Goal: Task Accomplishment & Management: Use online tool/utility

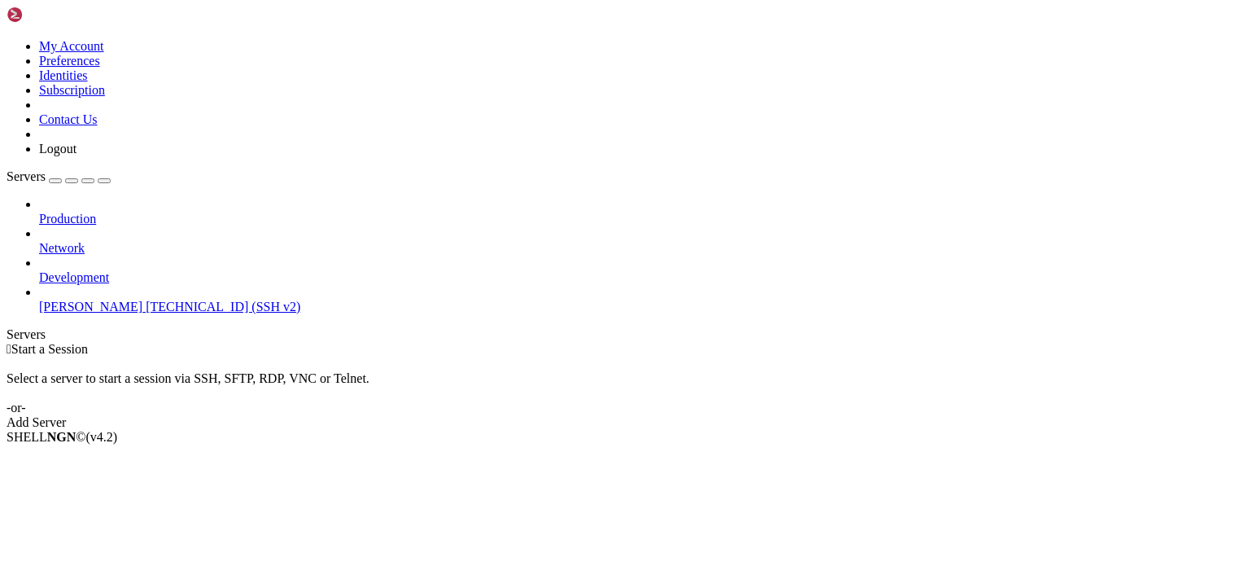
click at [146, 299] on span "[TECHNICAL_ID] (SSH v2)" at bounding box center [223, 306] width 155 height 14
click at [39, 299] on icon at bounding box center [39, 299] width 0 height 0
click at [63, 299] on span "[PERSON_NAME]" at bounding box center [90, 306] width 103 height 14
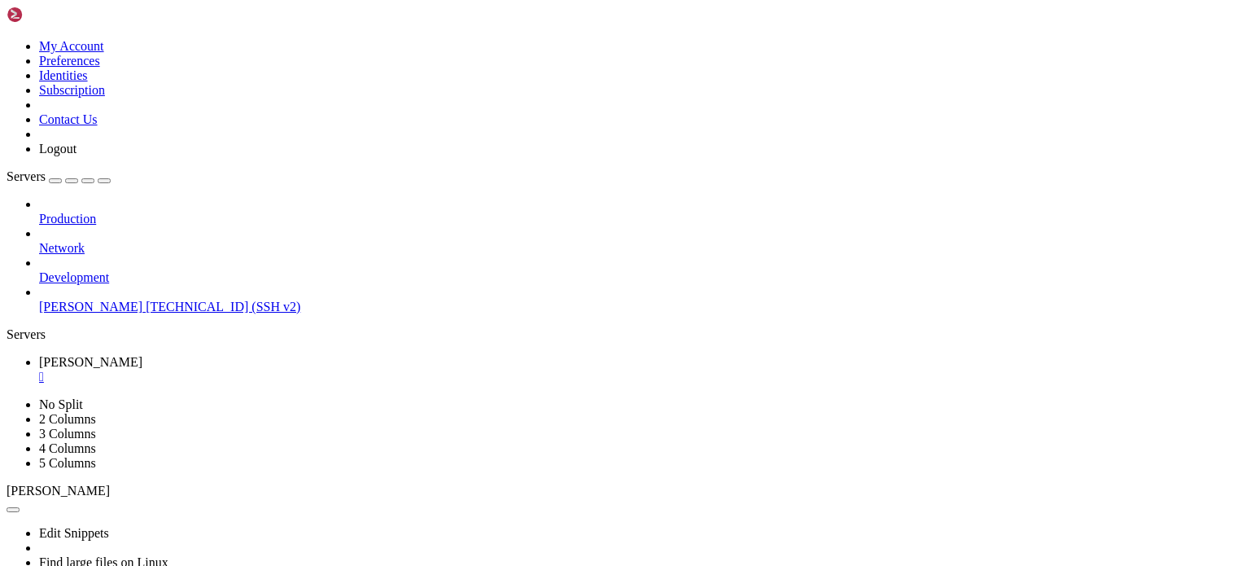
click at [429, 355] on ul "[PERSON_NAME]" at bounding box center [625, 369] width 1237 height 29
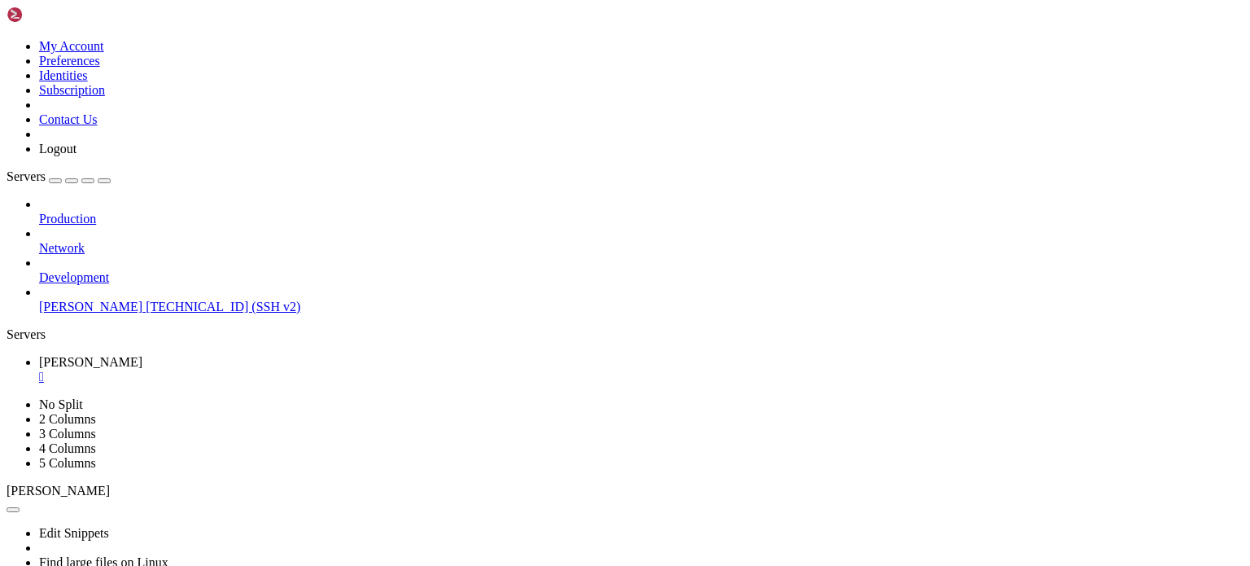
scroll to position [0, 0]
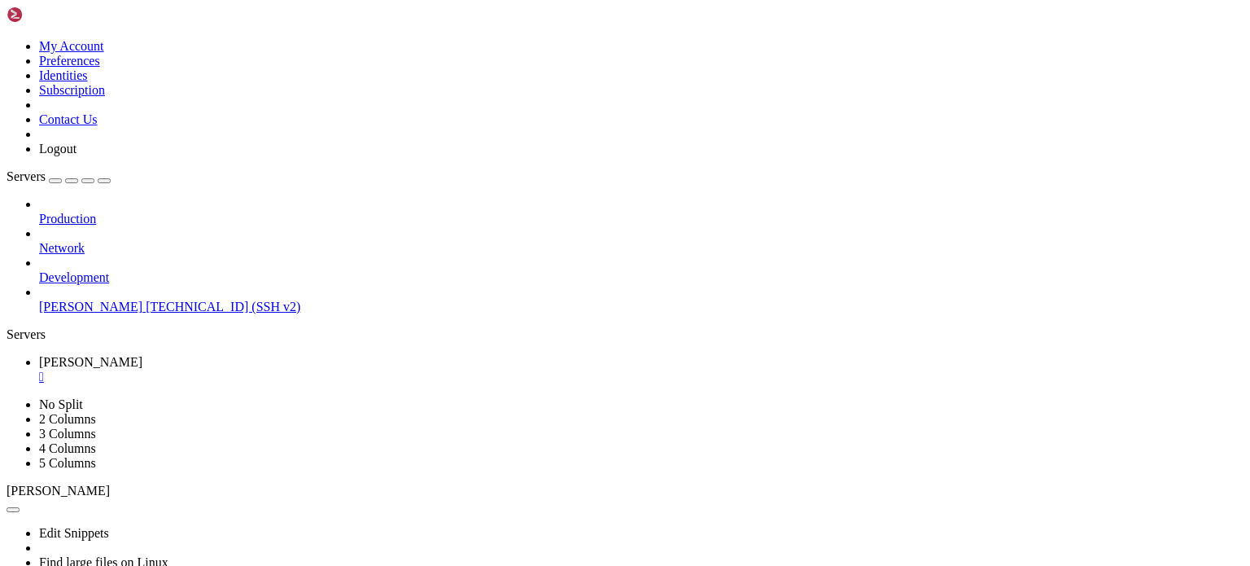
click at [127, 270] on link "Development" at bounding box center [641, 277] width 1205 height 15
click at [107, 299] on span "[PERSON_NAME]" at bounding box center [90, 306] width 103 height 14
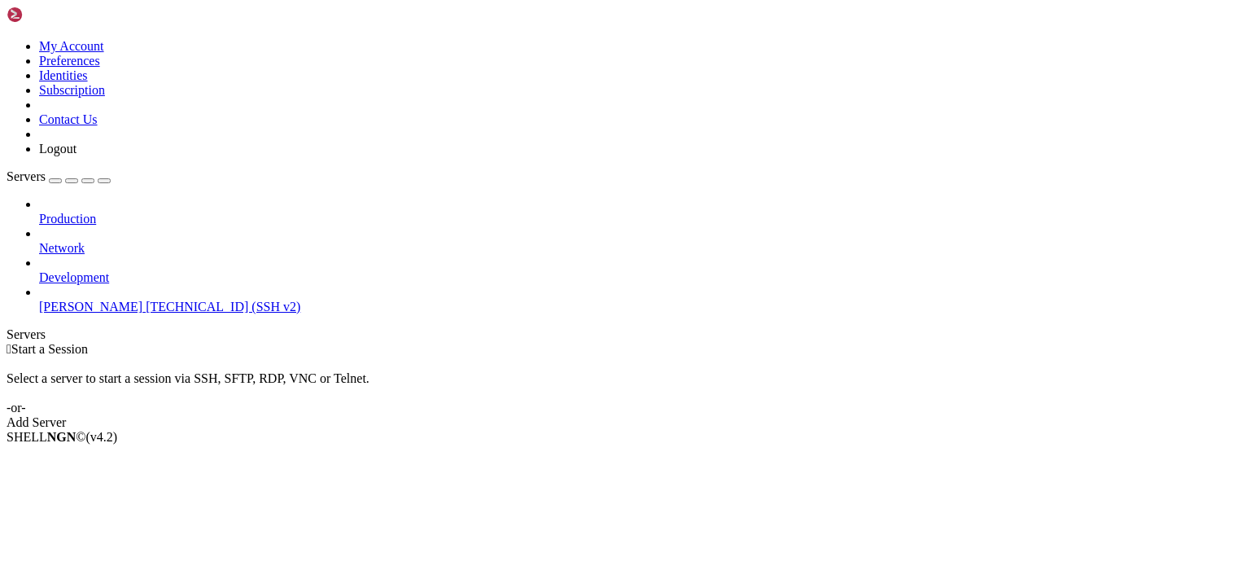
drag, startPoint x: 688, startPoint y: 290, endPoint x: 226, endPoint y: 285, distance: 461.5
click at [226, 342] on div " Start a Session Select a server to start a session via SSH, SFTP, RDP, VNC or…" at bounding box center [625, 386] width 1237 height 88
click at [146, 299] on span "[TECHNICAL_ID] (SSH v2)" at bounding box center [223, 306] width 155 height 14
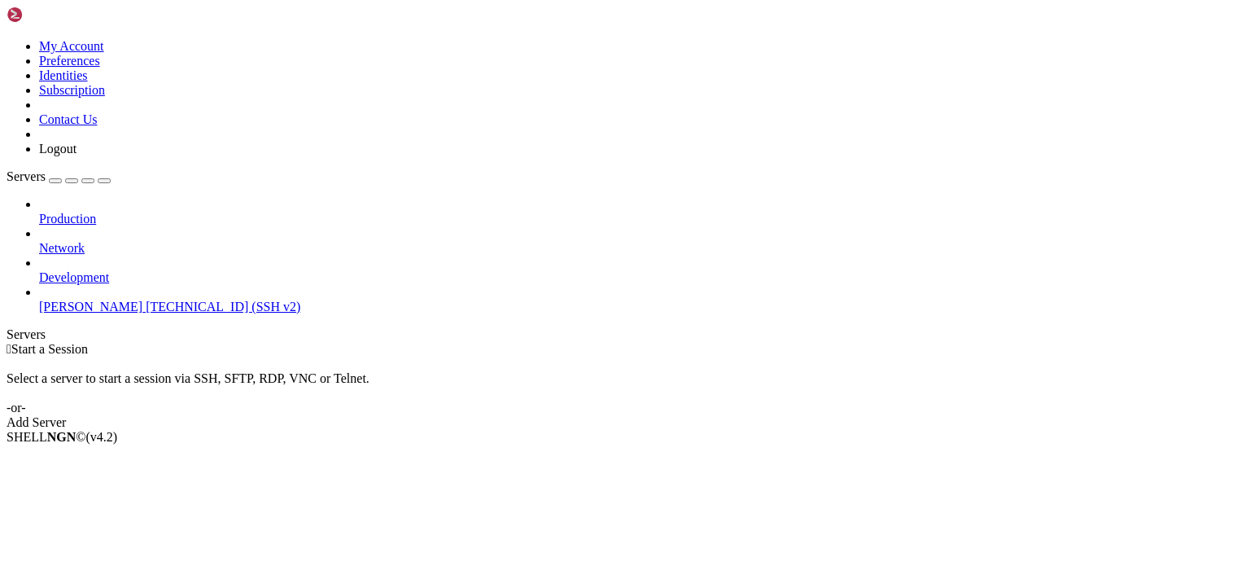
click at [77, 299] on link "[PERSON_NAME] [TECHNICAL_ID] (SSH v2)" at bounding box center [641, 306] width 1205 height 15
click at [90, 457] on li "Connect" at bounding box center [113, 464] width 148 height 15
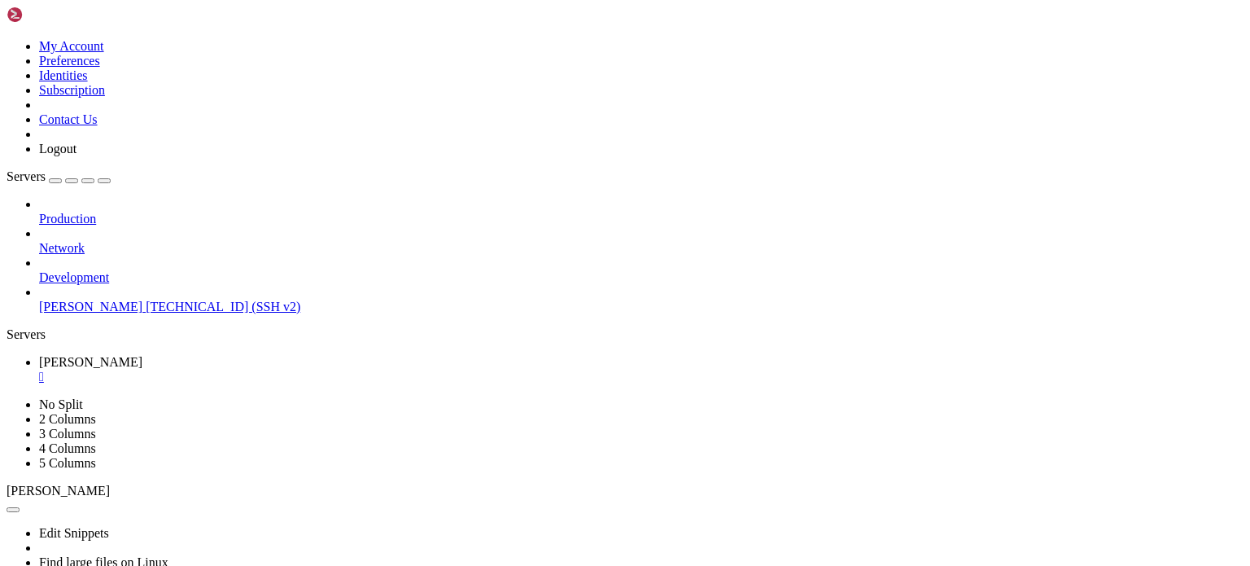
click at [719, 498] on div "Edit Snippets Find large files on Linux Display disk usage Extract tar file Vie…" at bounding box center [625, 571] width 1237 height 146
